Goal: Task Accomplishment & Management: Use online tool/utility

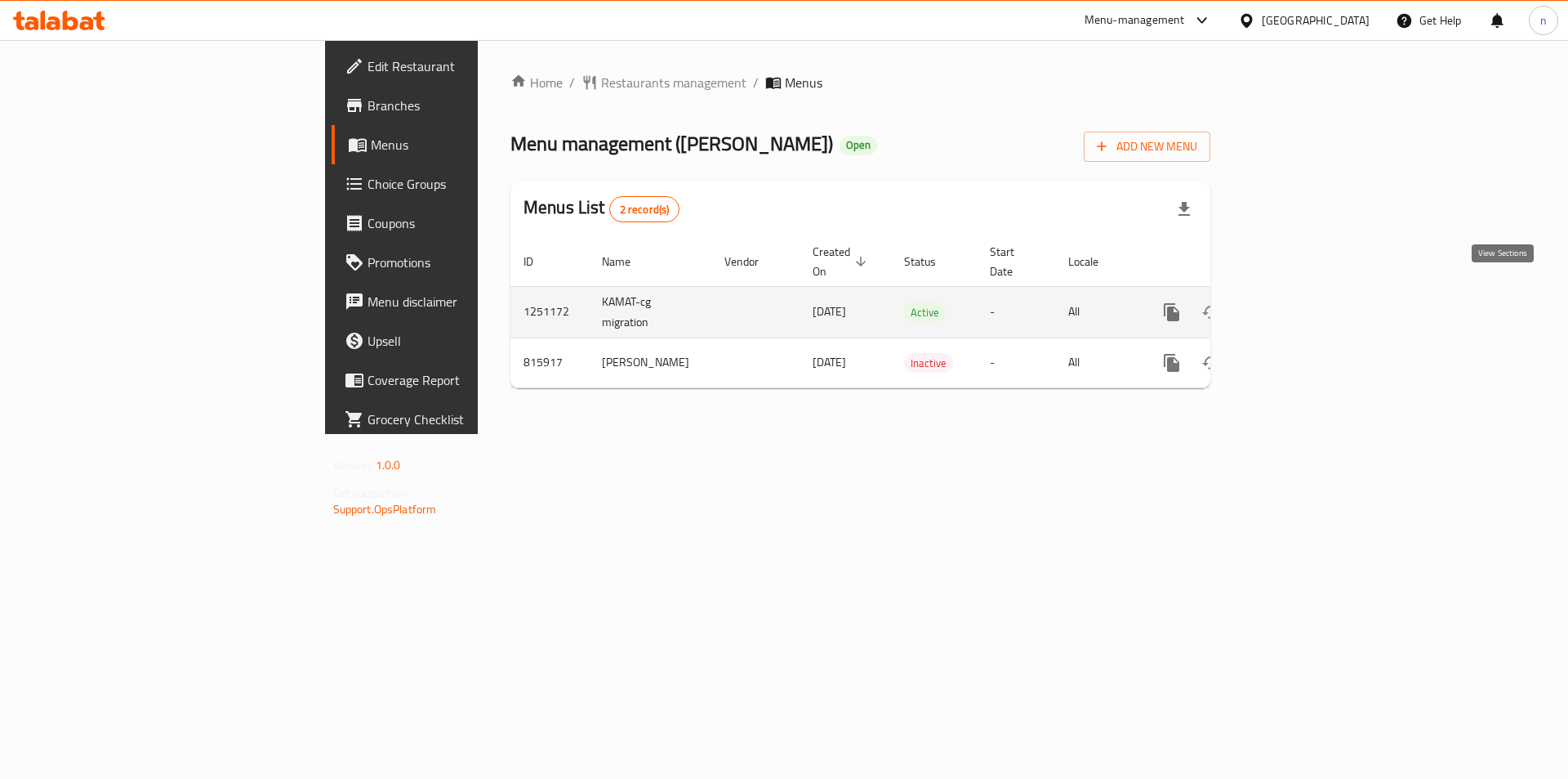
click at [1309, 292] on link "enhanced table" at bounding box center [1289, 312] width 39 height 39
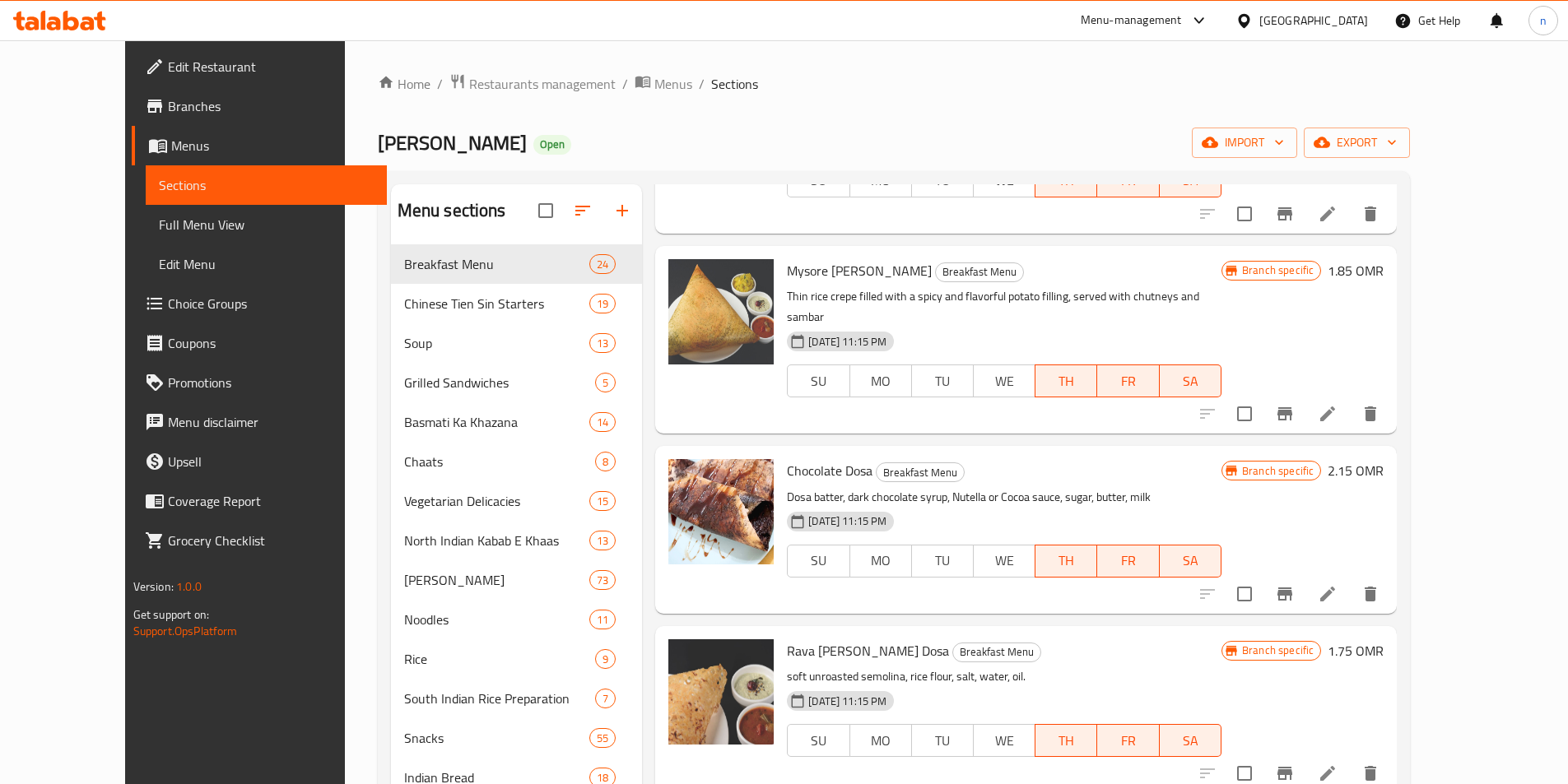
scroll to position [576, 0]
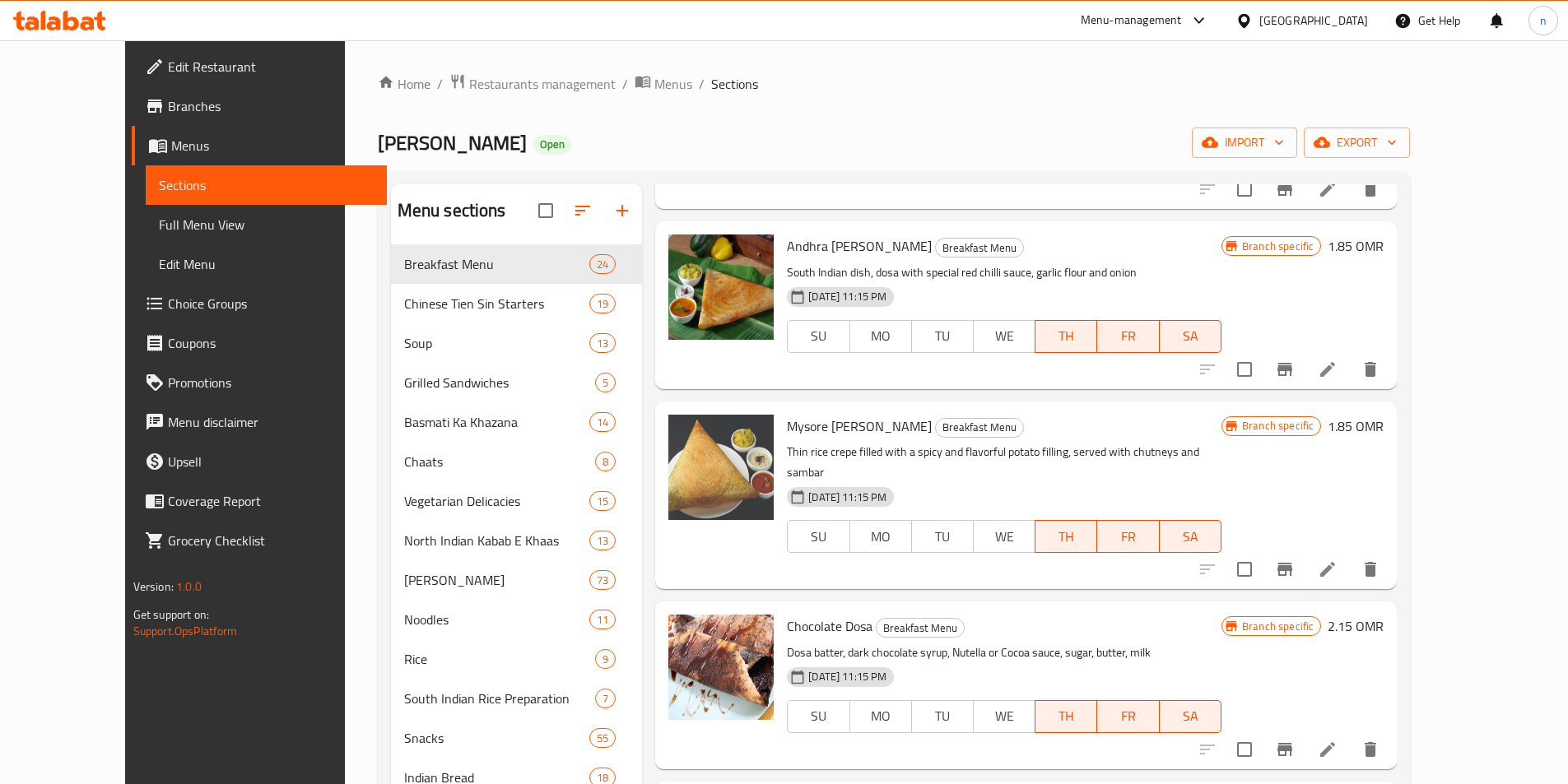
click at [1337, 559] on icon at bounding box center [1328, 569] width 20 height 20
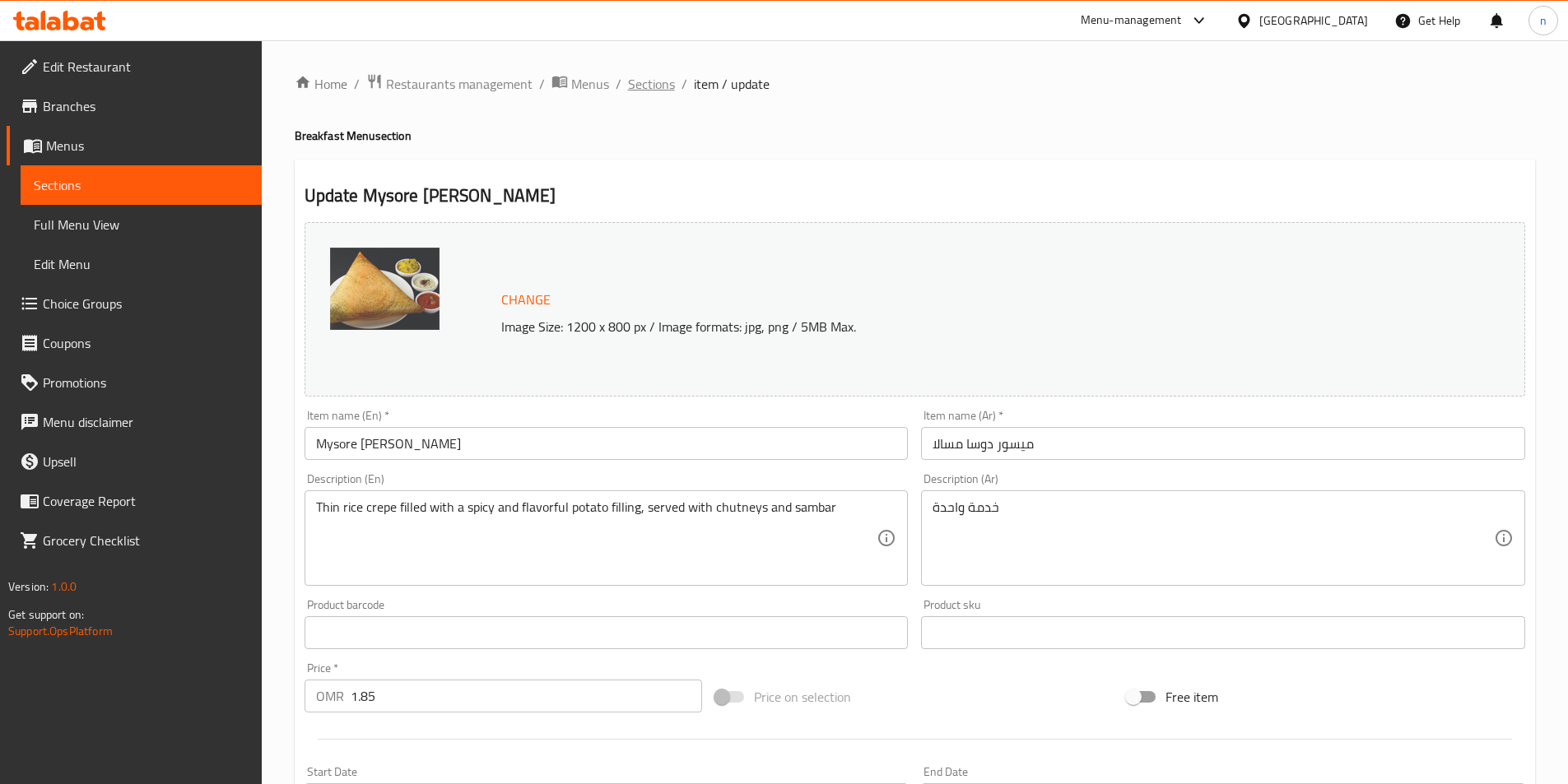
click at [634, 80] on span "Sections" at bounding box center [651, 84] width 47 height 20
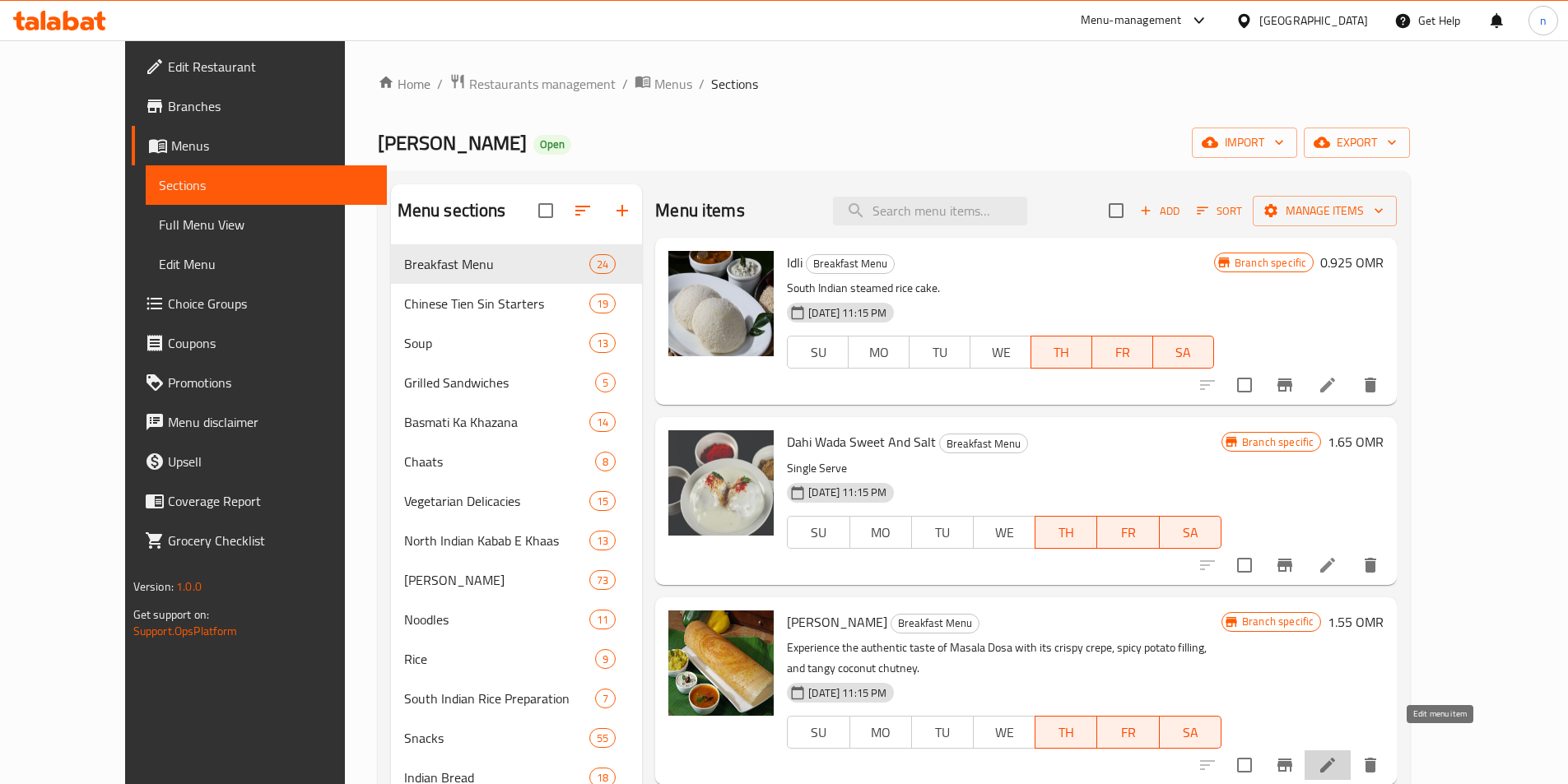
click at [1337, 755] on icon at bounding box center [1328, 765] width 20 height 20
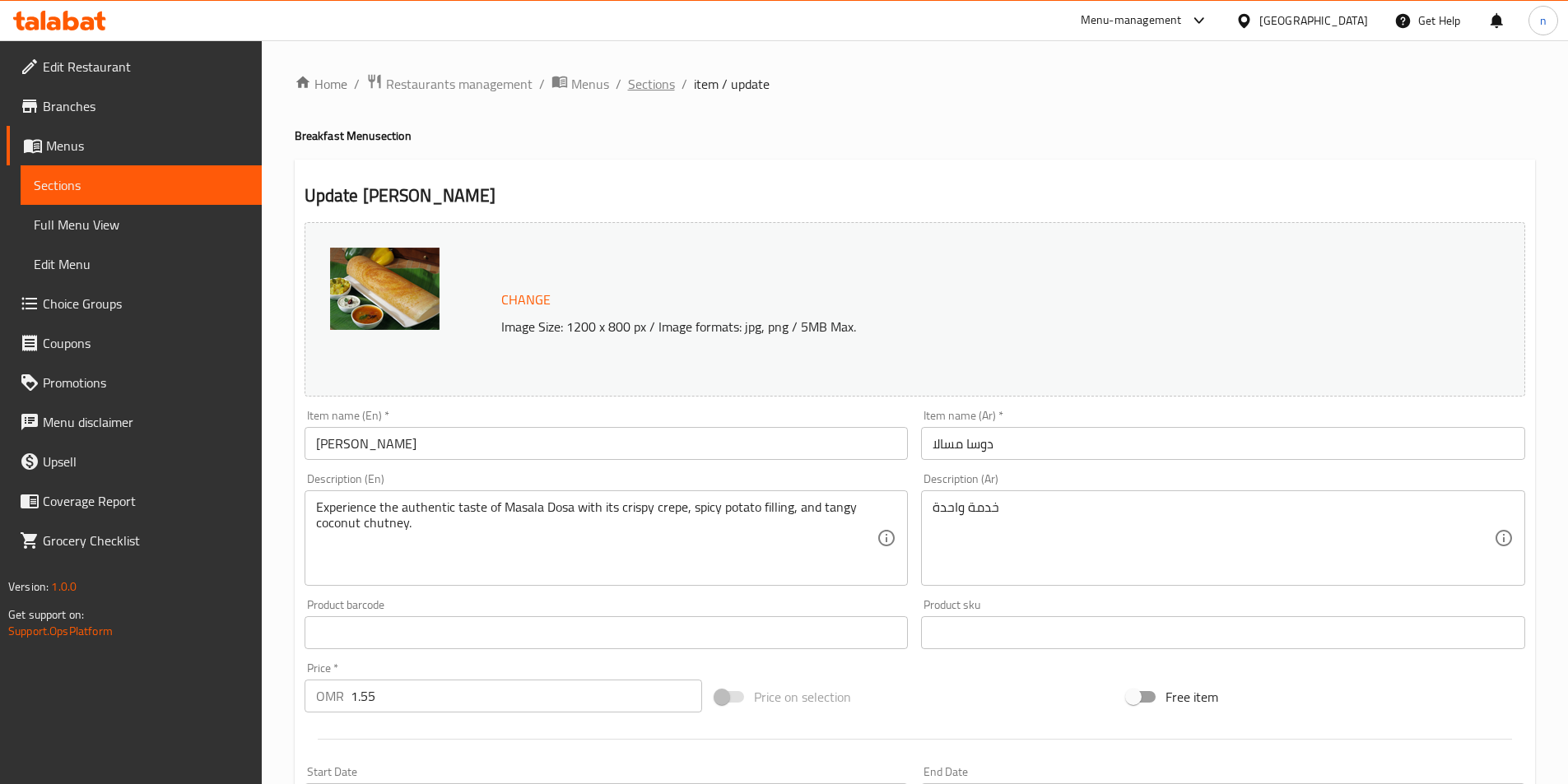
click at [641, 86] on span "Sections" at bounding box center [651, 84] width 47 height 20
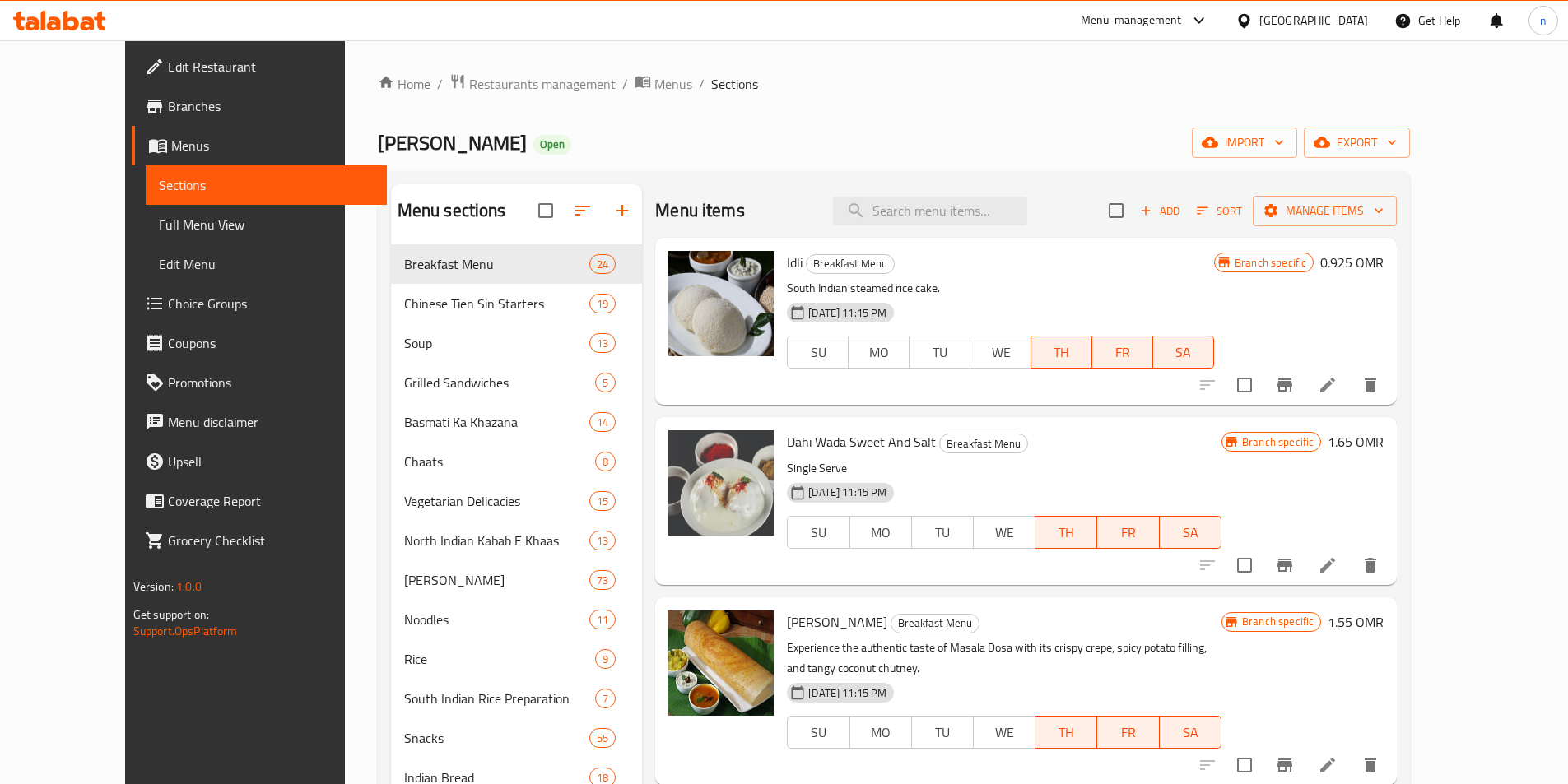
click at [1351, 395] on li at bounding box center [1327, 385] width 46 height 30
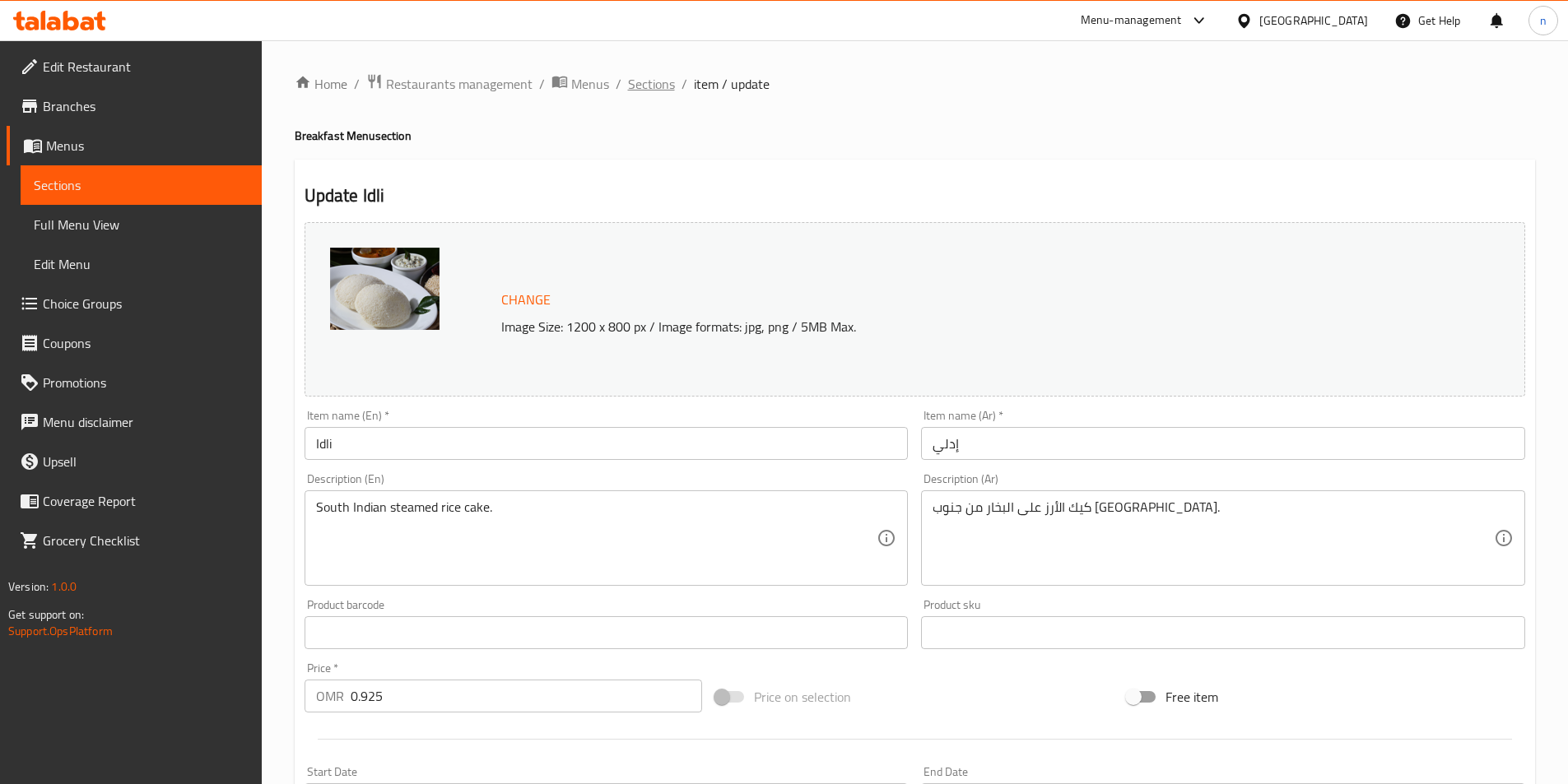
click at [660, 91] on span "Sections" at bounding box center [651, 84] width 47 height 20
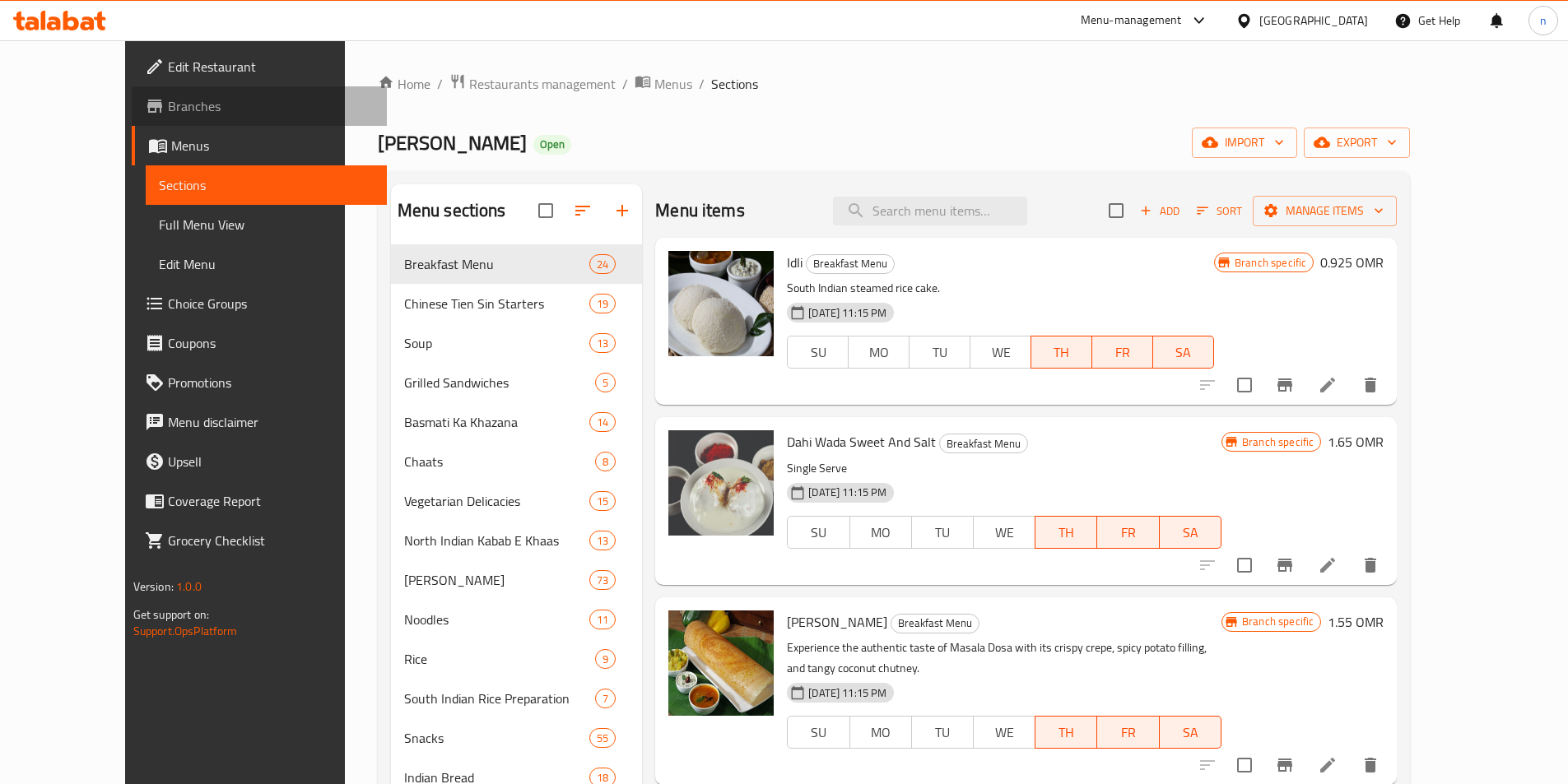
click at [168, 97] on span "Branches" at bounding box center [270, 106] width 205 height 20
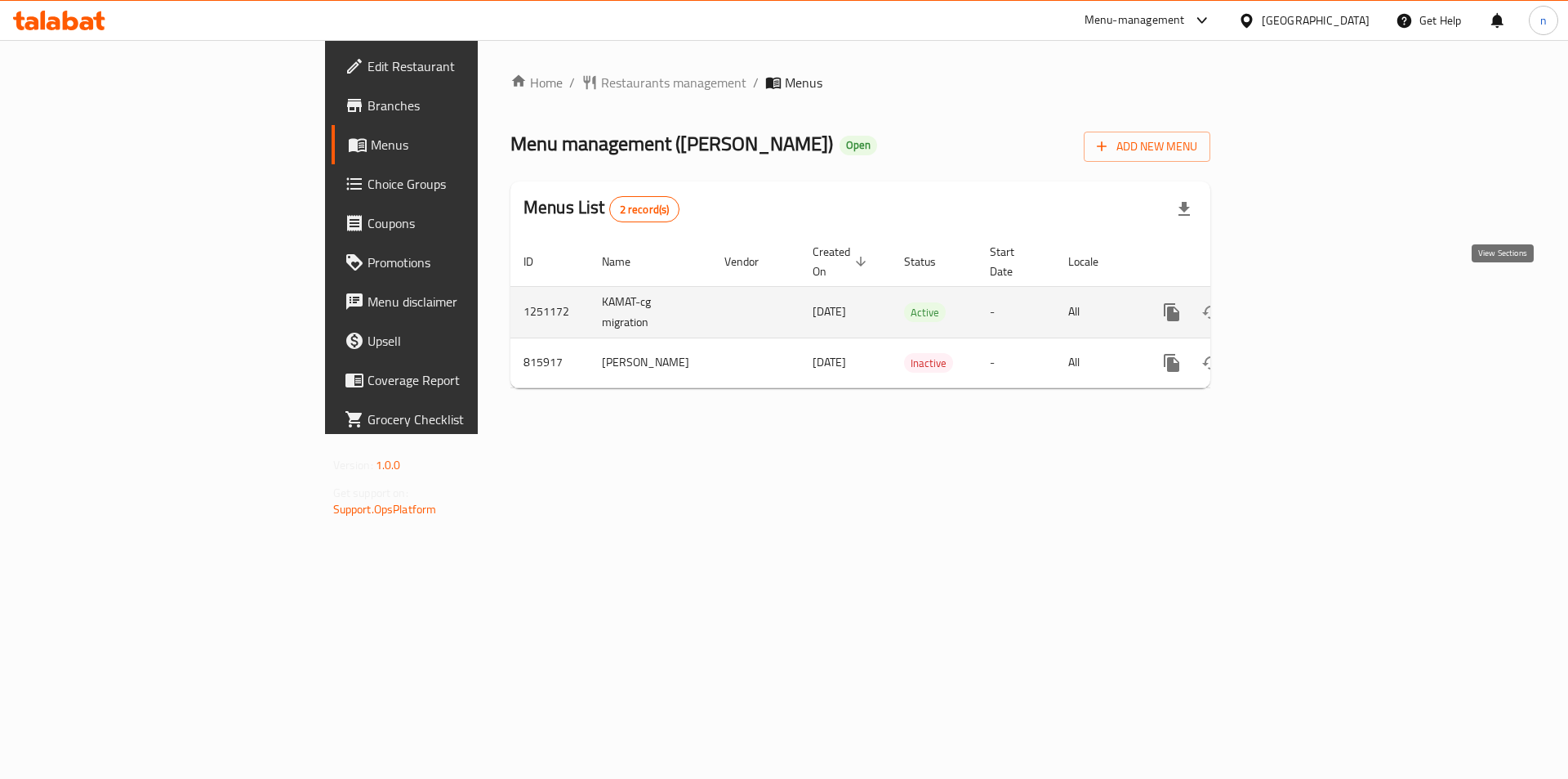
click at [1299, 302] on icon "enhanced table" at bounding box center [1289, 312] width 20 height 20
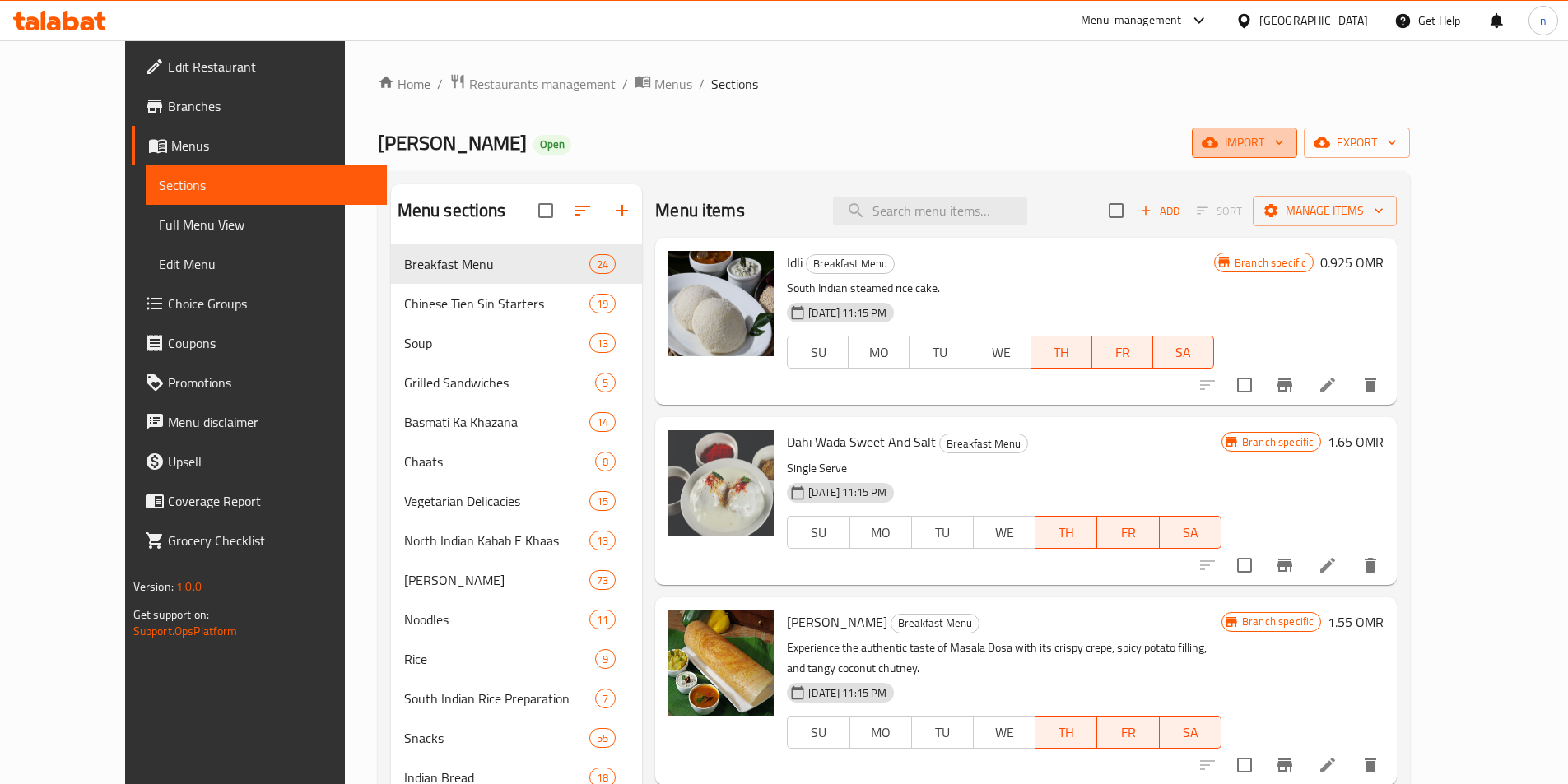
click at [1287, 145] on icon "button" at bounding box center [1278, 142] width 17 height 17
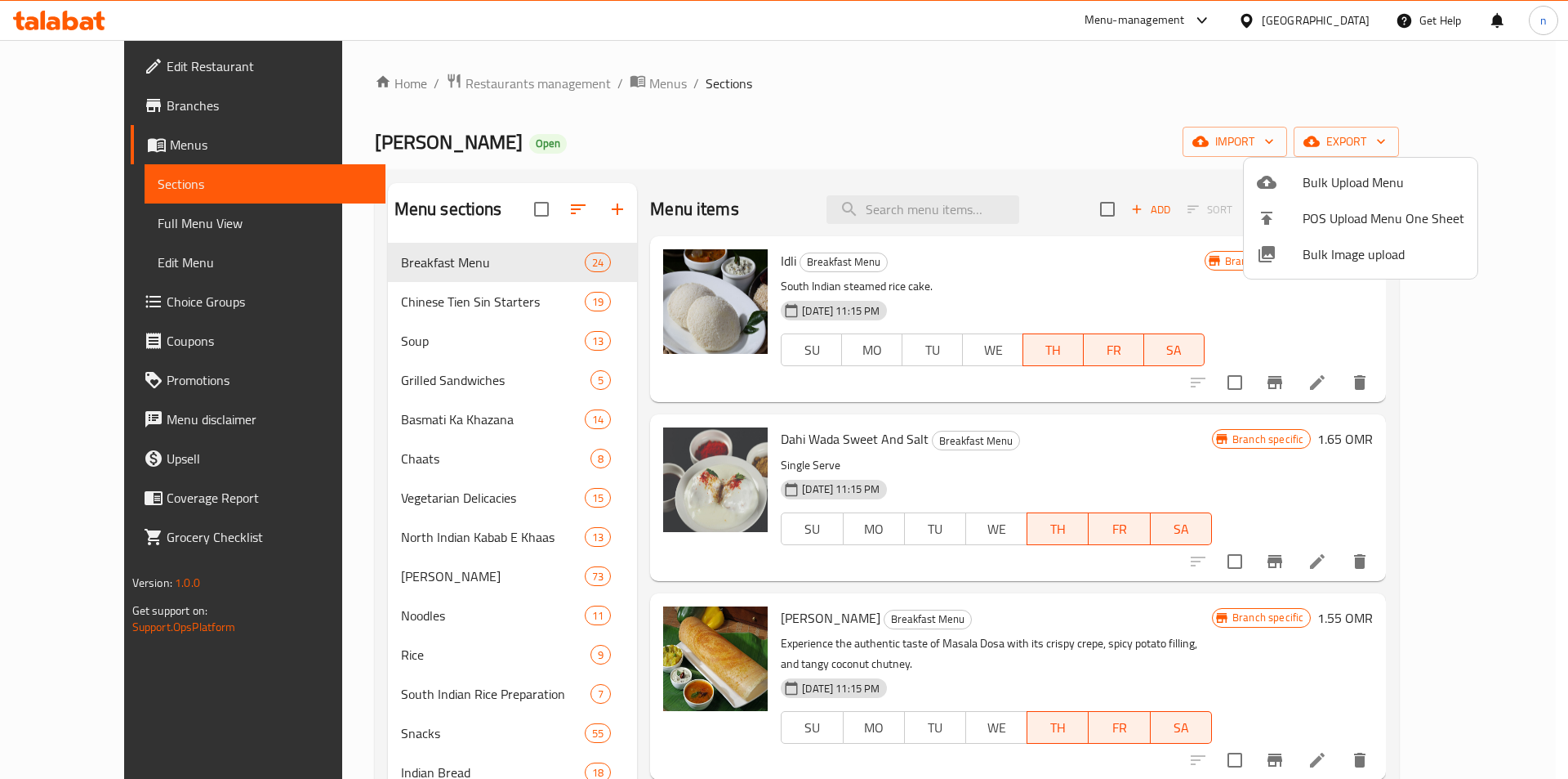
click at [1208, 124] on div at bounding box center [784, 389] width 1568 height 779
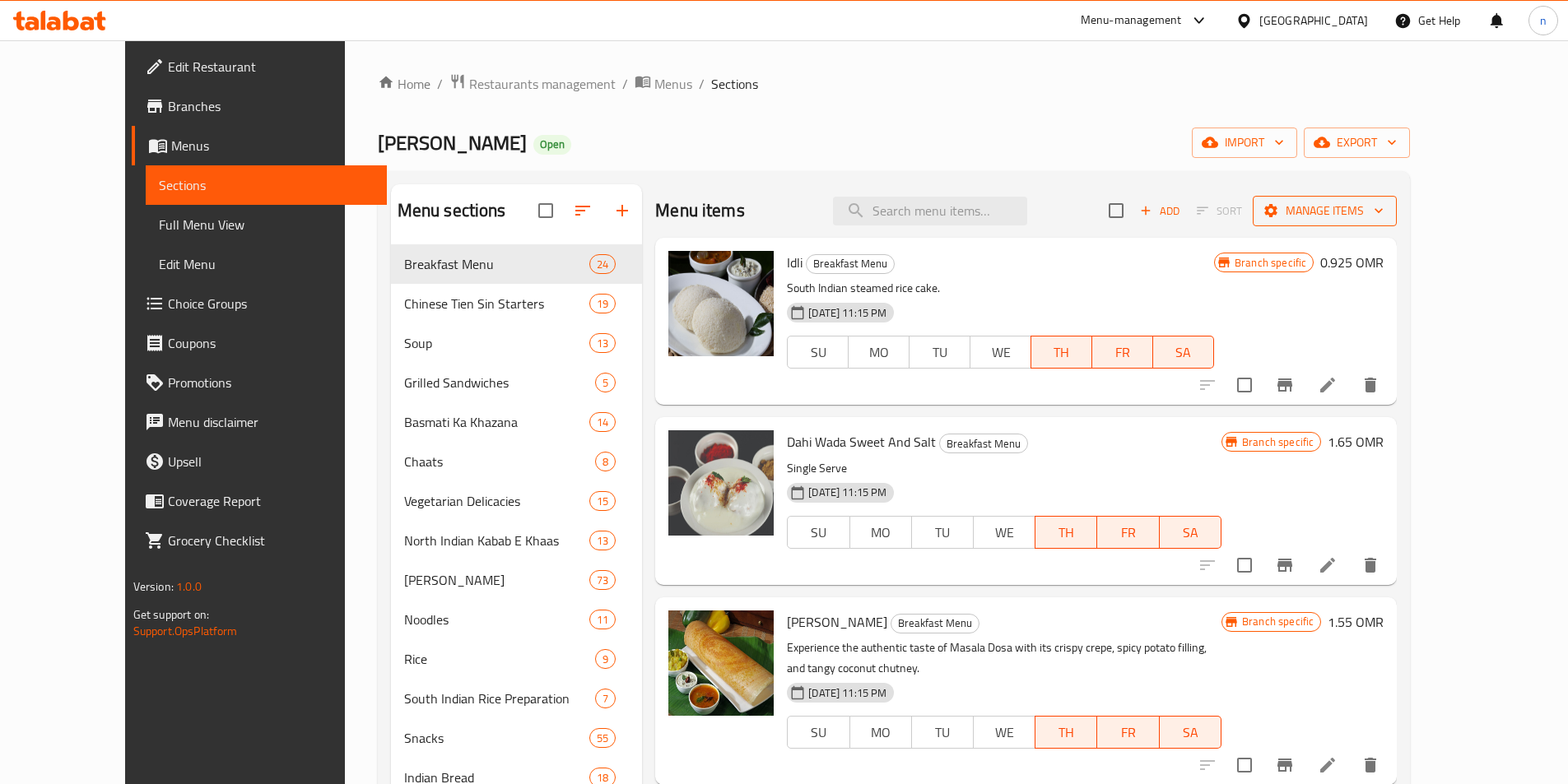
click at [1384, 205] on span "Manage items" at bounding box center [1324, 210] width 118 height 21
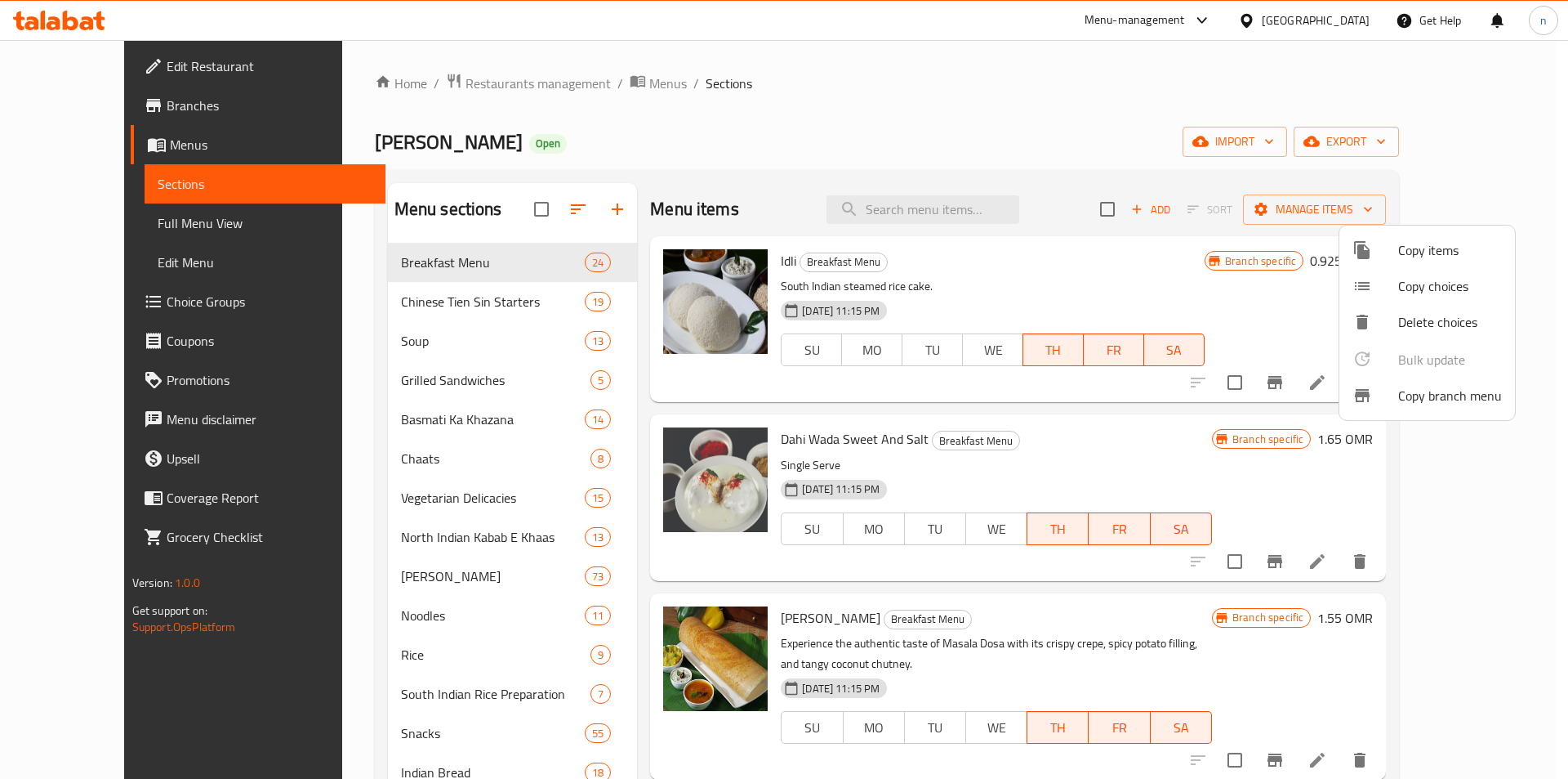
click at [1427, 391] on span "Copy branch menu" at bounding box center [1450, 396] width 103 height 20
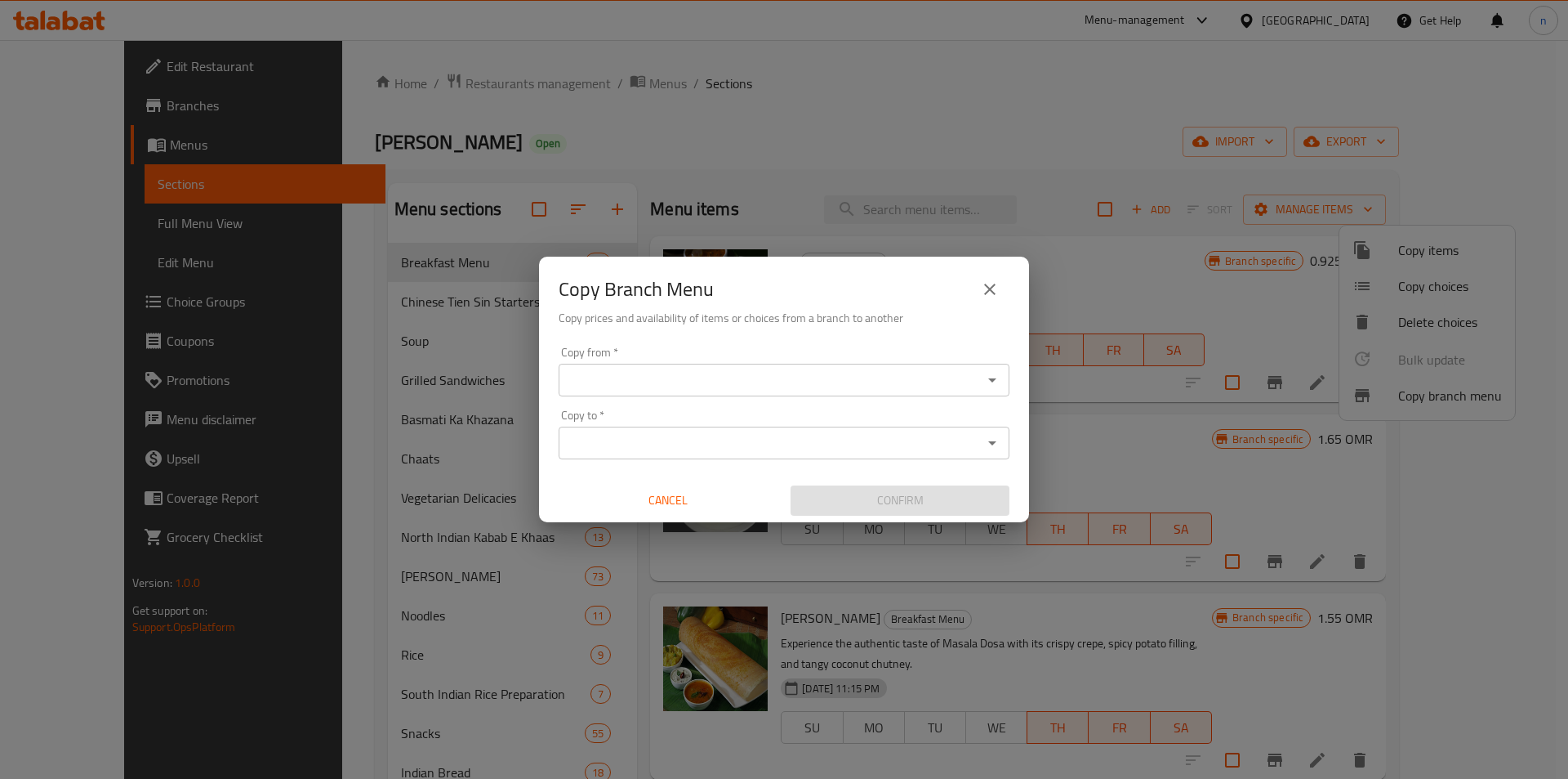
click at [709, 387] on input "Copy from   *" at bounding box center [771, 379] width 414 height 23
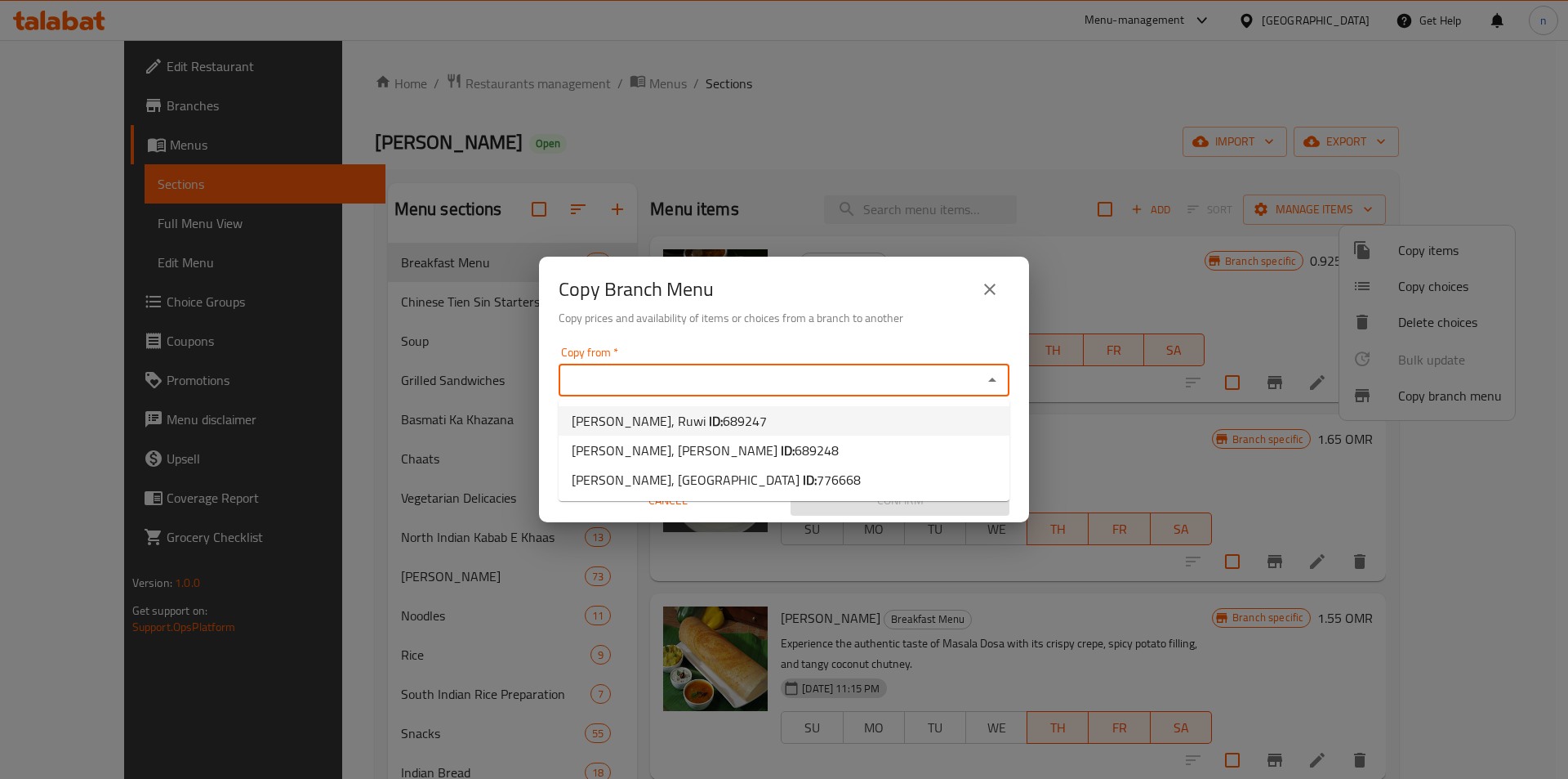
click at [764, 348] on div "Copy from   * Copy from *" at bounding box center [784, 371] width 451 height 50
click at [732, 388] on input "Copy from   *" at bounding box center [771, 379] width 414 height 23
click at [722, 422] on span "689247" at bounding box center [744, 421] width 44 height 25
type input "Kamat, Ruwi"
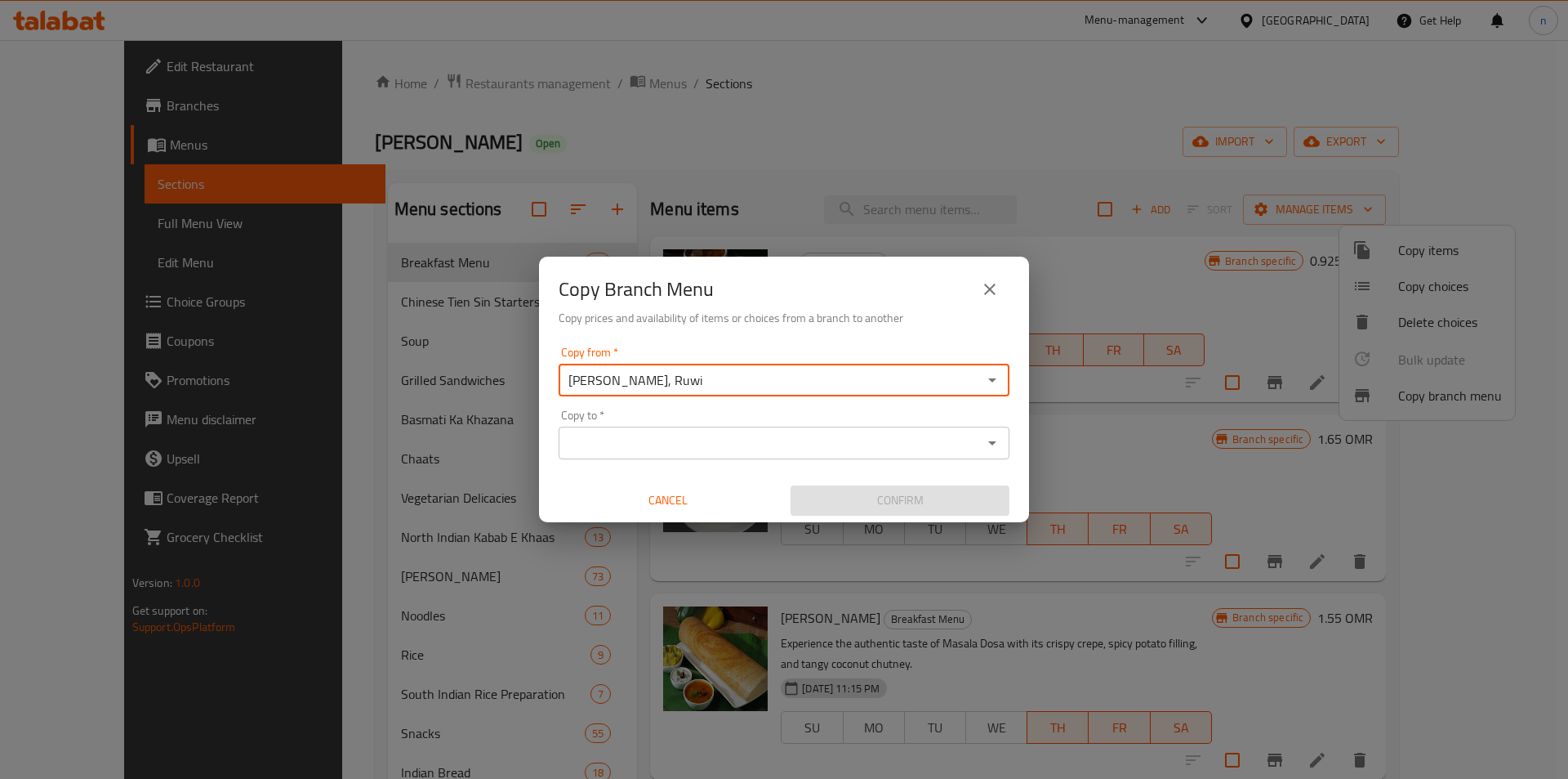
click at [702, 434] on input "Copy to   *" at bounding box center [771, 442] width 414 height 23
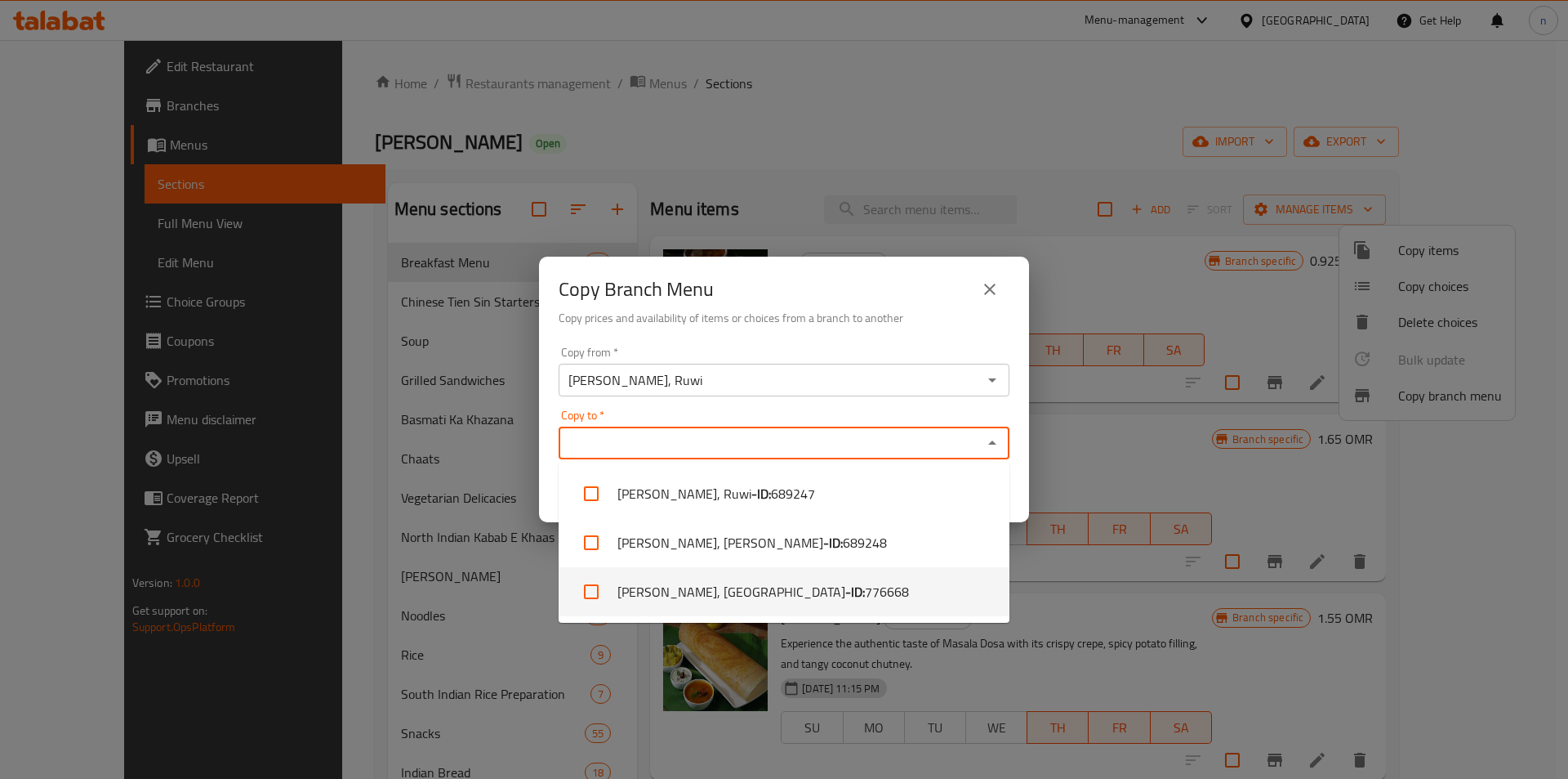
click at [856, 593] on li "KAMAT, Al Khuwayr South - ID: 776668" at bounding box center [784, 592] width 451 height 49
checkbox input "true"
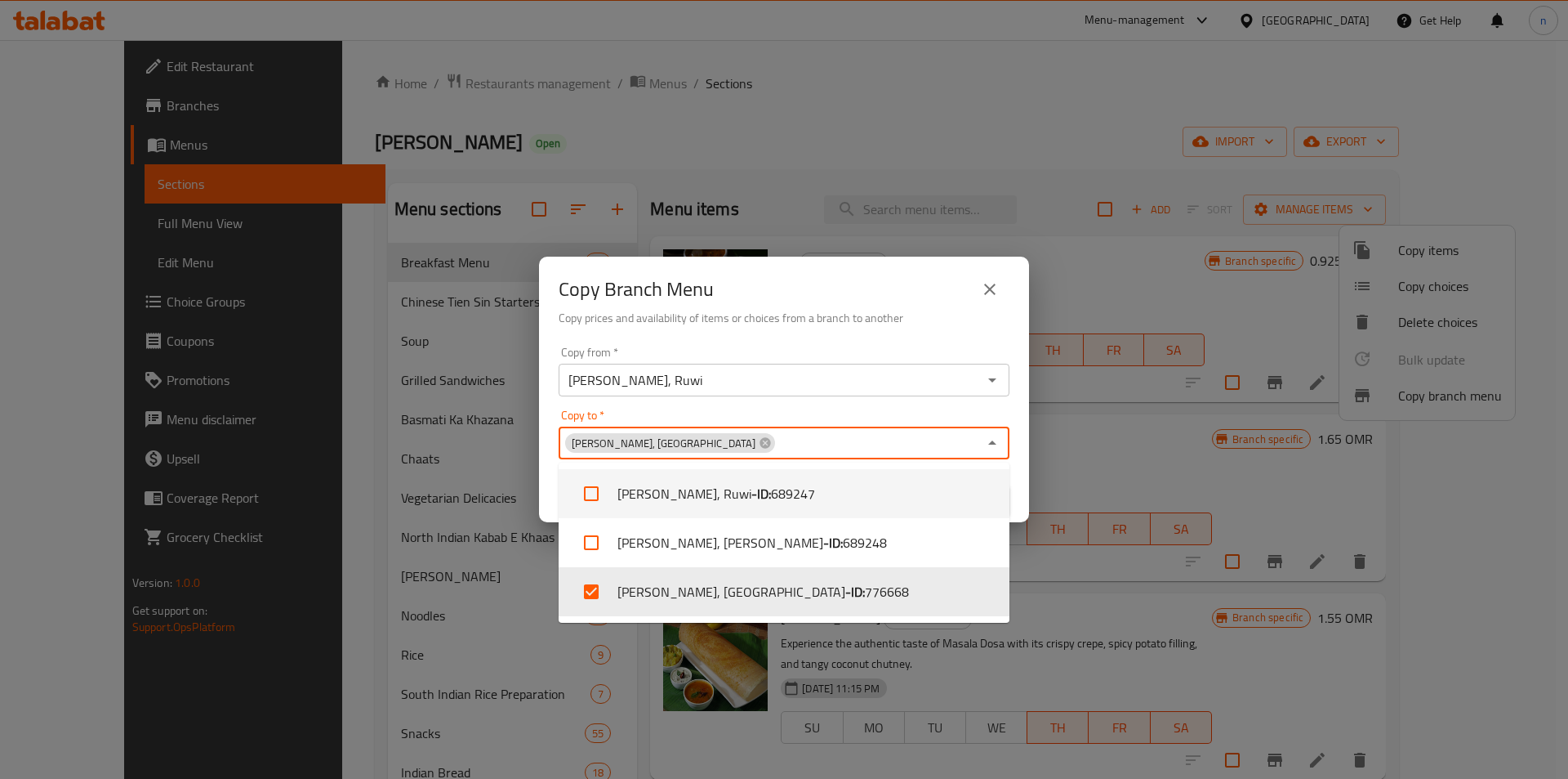
click at [909, 413] on div "Copy to   * KAMAT, Al Khuwayr South Copy to *" at bounding box center [784, 434] width 451 height 50
drag, startPoint x: 992, startPoint y: 416, endPoint x: 1020, endPoint y: 421, distance: 28.4
click at [993, 415] on div "Copy to   * KAMAT, Al Khuwayr South Copy to *" at bounding box center [784, 434] width 451 height 50
click at [1020, 433] on div "Copy from   * Kamat, Ruwi Copy from * Copy to   * KAMAT, Al Khuwayr South Copy …" at bounding box center [784, 430] width 490 height 182
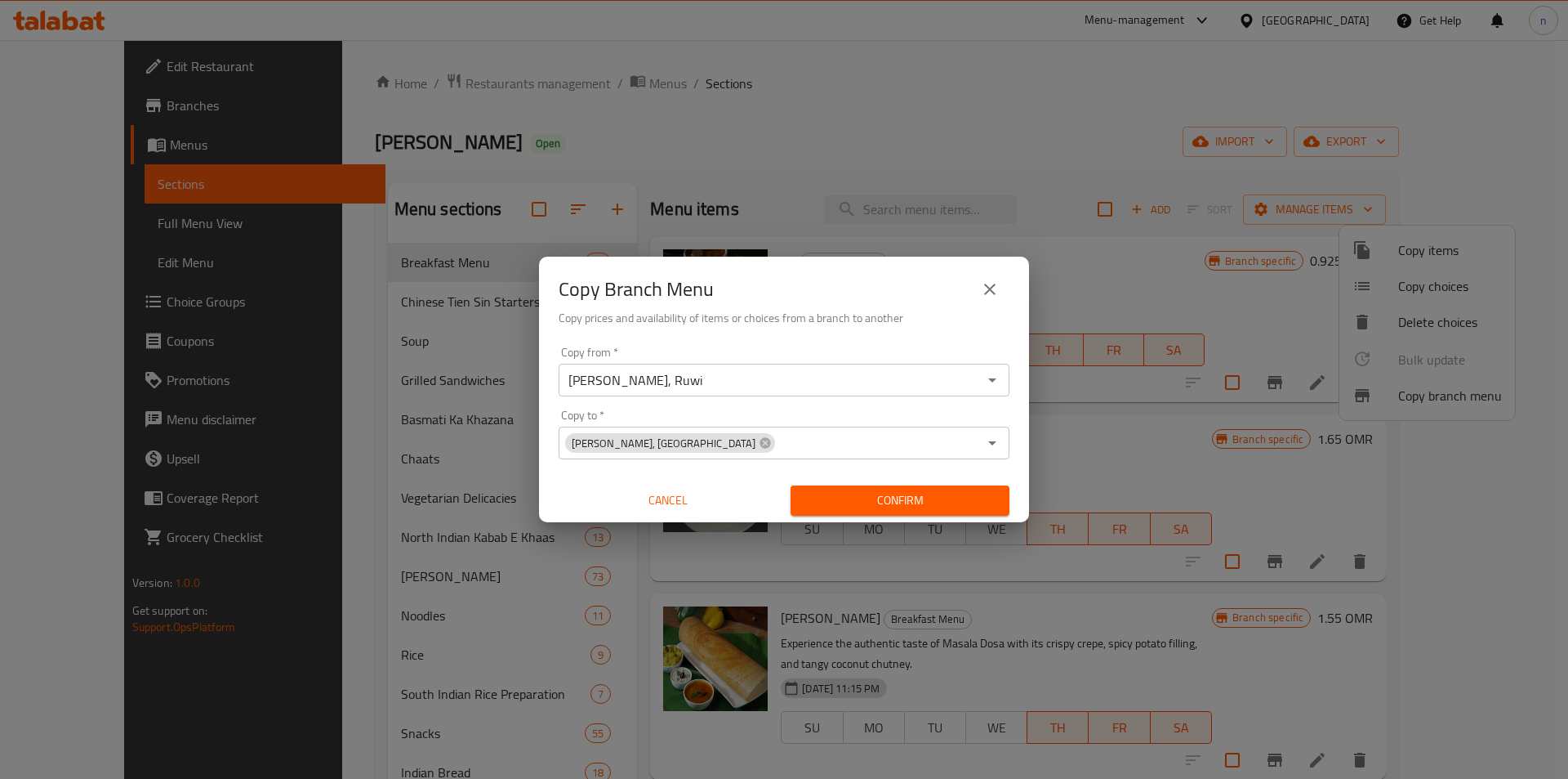
click at [911, 493] on span "Confirm" at bounding box center [901, 500] width 193 height 21
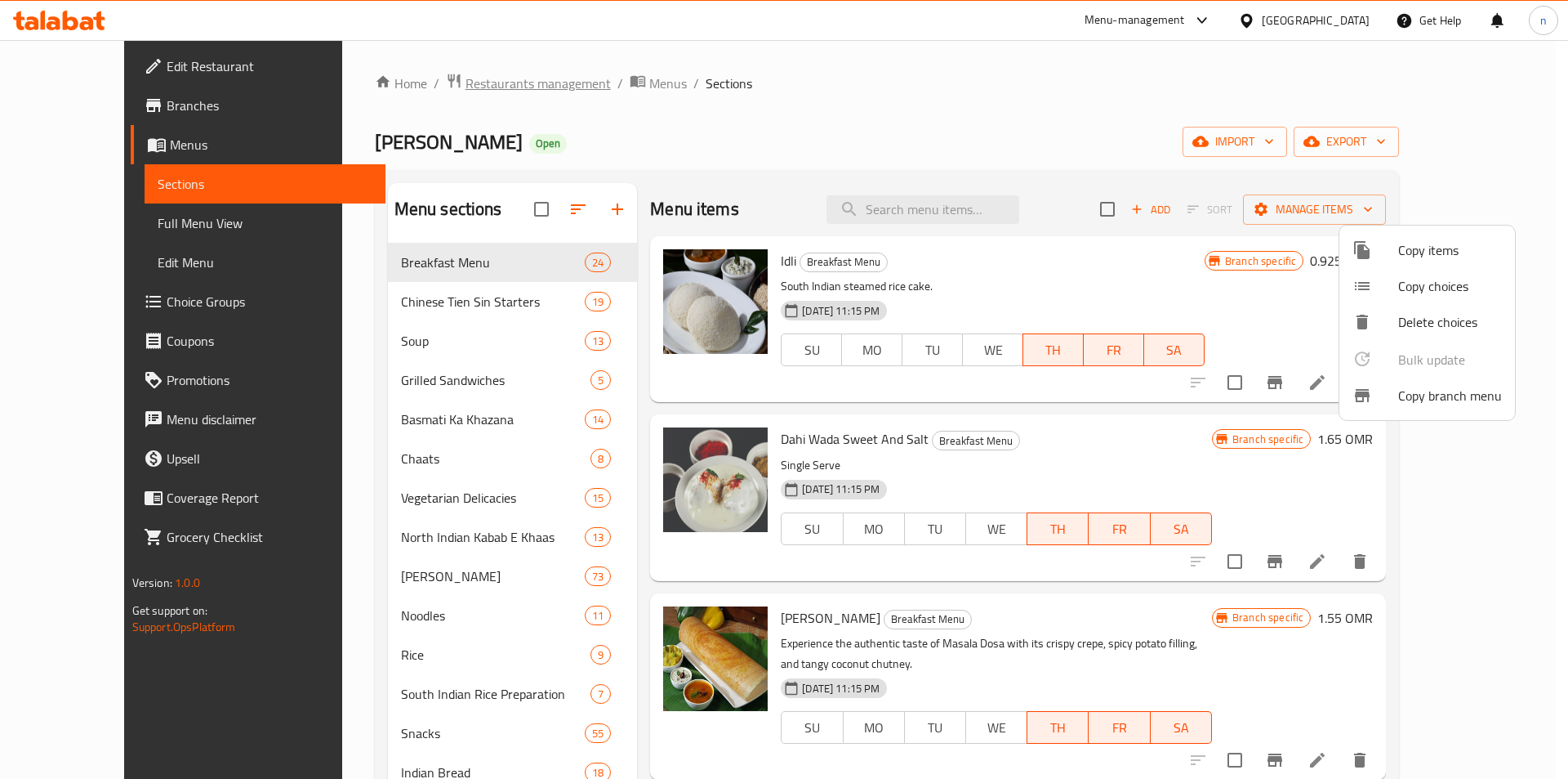
click at [485, 80] on div at bounding box center [784, 389] width 1568 height 779
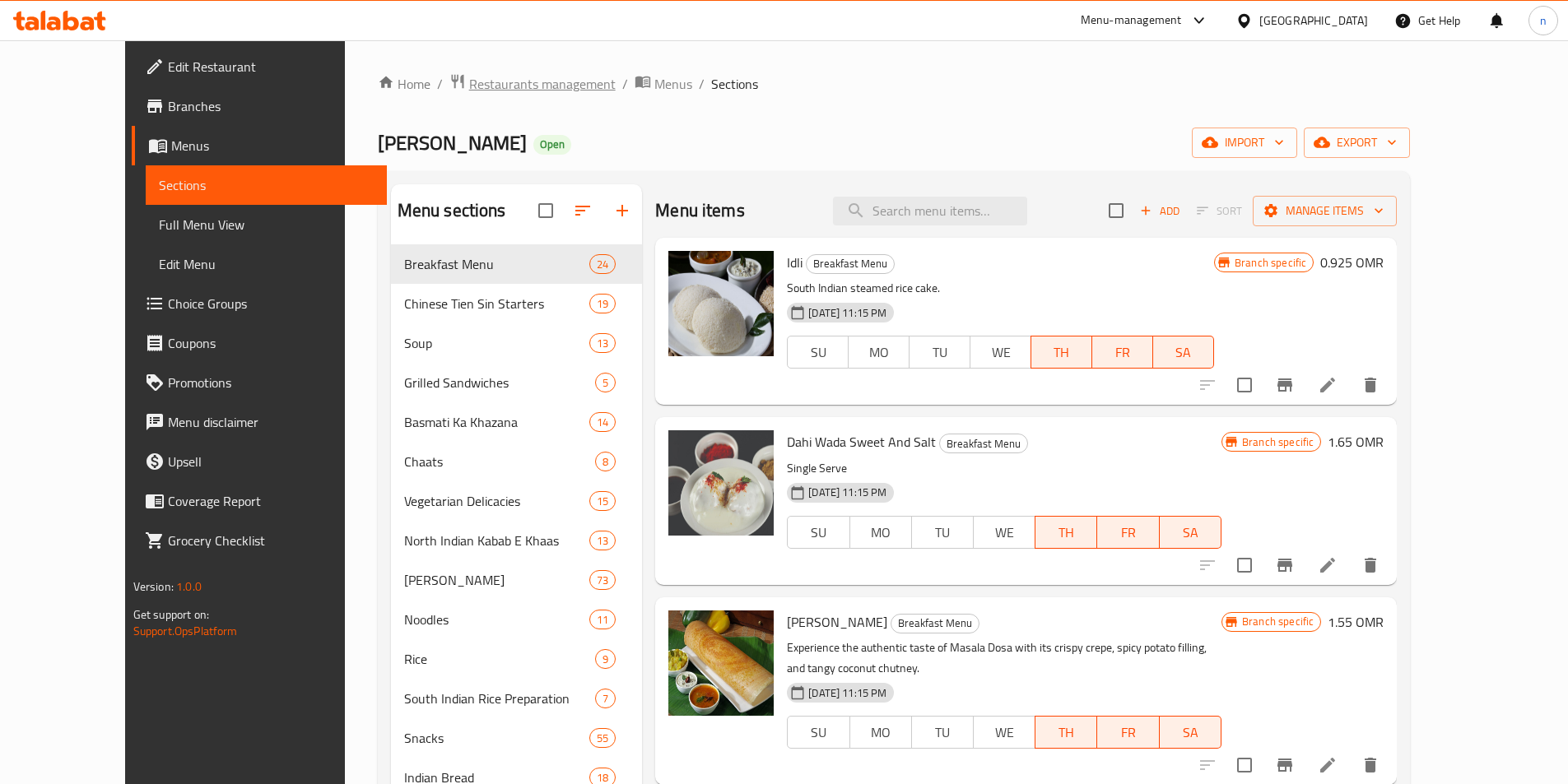
click at [485, 85] on span "Restaurants management" at bounding box center [543, 84] width 147 height 20
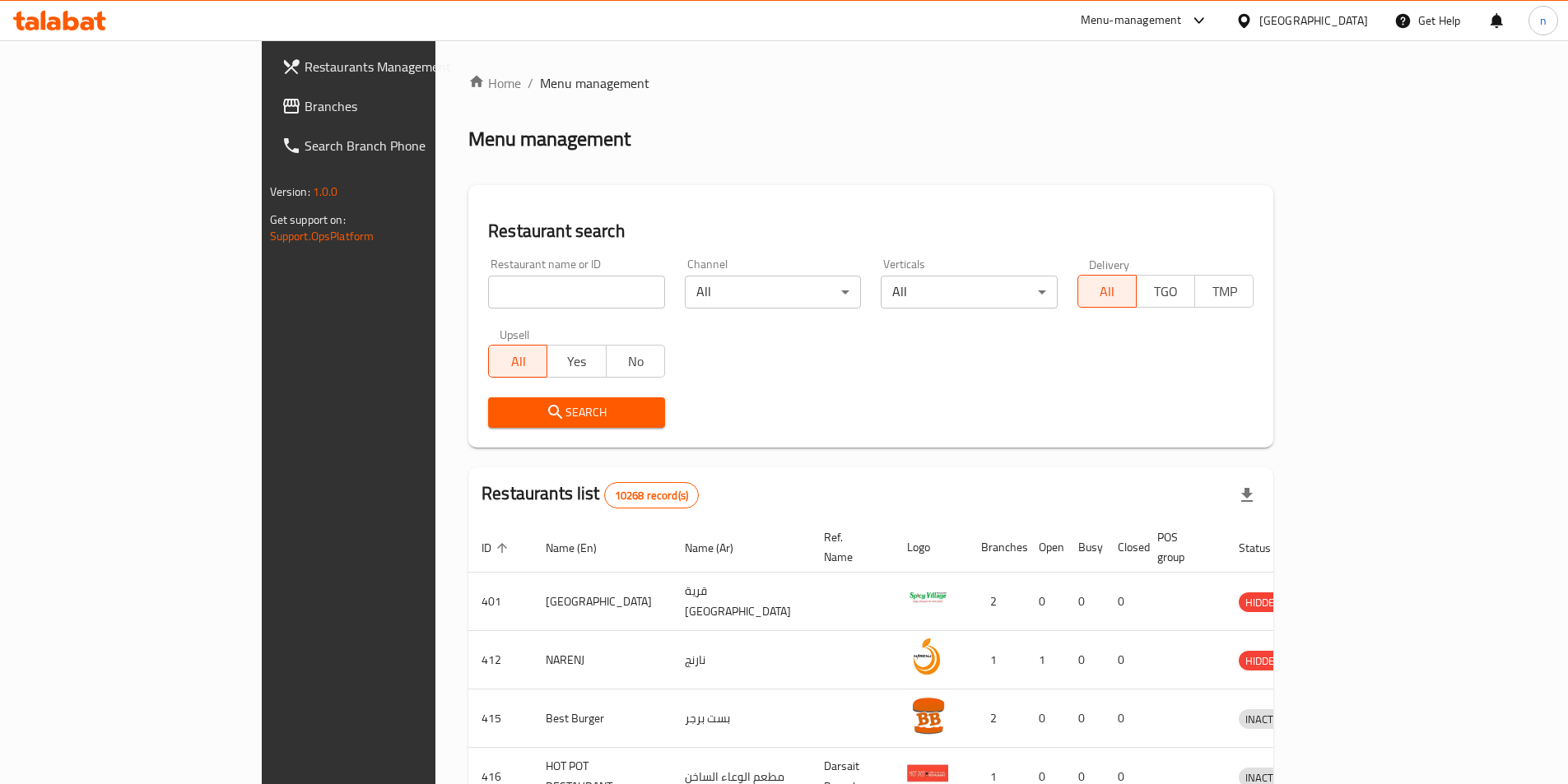
click at [62, 26] on icon at bounding box center [60, 21] width 93 height 20
